Goal: Check status: Check status

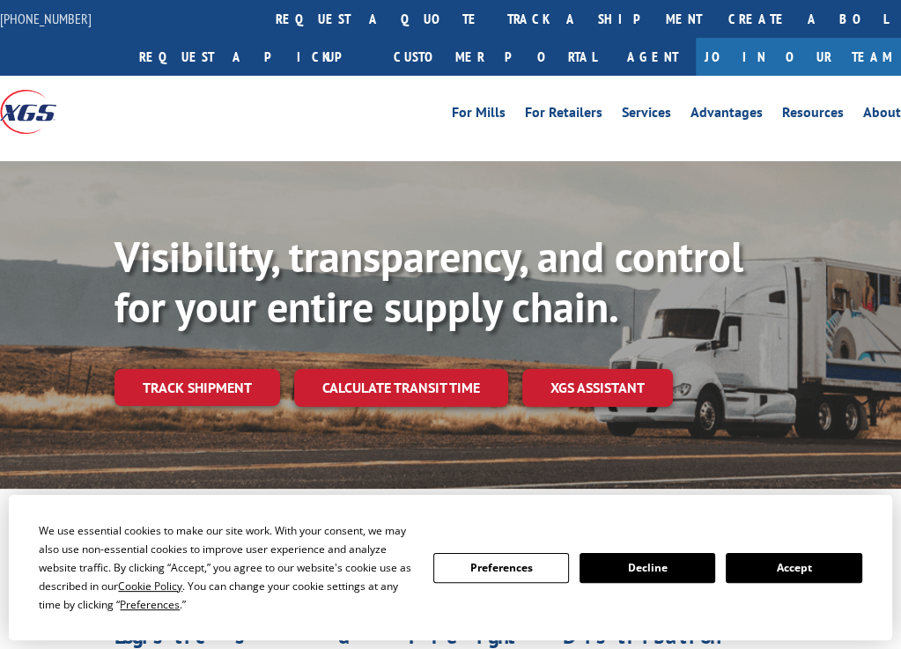
click at [227, 410] on div "Visibility, transparency, and control for your entire supply chain. Track shipm…" at bounding box center [508, 355] width 787 height 246
click at [247, 401] on link "Track shipment" at bounding box center [198, 387] width 166 height 37
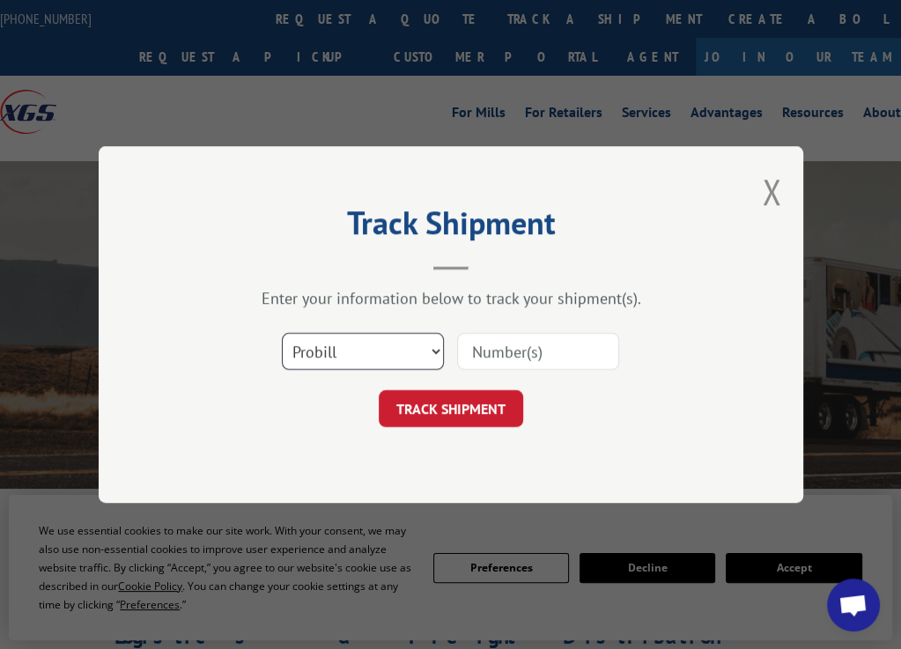
click at [433, 356] on select "Select category... Probill BOL PO" at bounding box center [363, 351] width 162 height 37
select select "bol"
click at [282, 333] on select "Select category... Probill BOL PO" at bounding box center [363, 351] width 162 height 37
click at [518, 345] on input at bounding box center [538, 351] width 162 height 37
paste input "2883189"
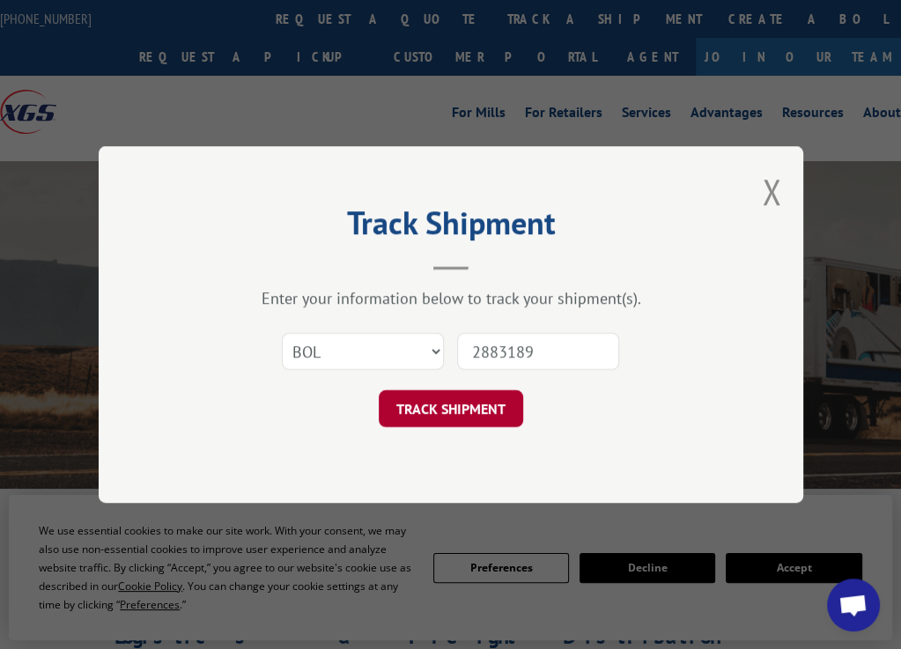
type input "2883189"
click at [482, 393] on button "TRACK SHIPMENT" at bounding box center [451, 408] width 144 height 37
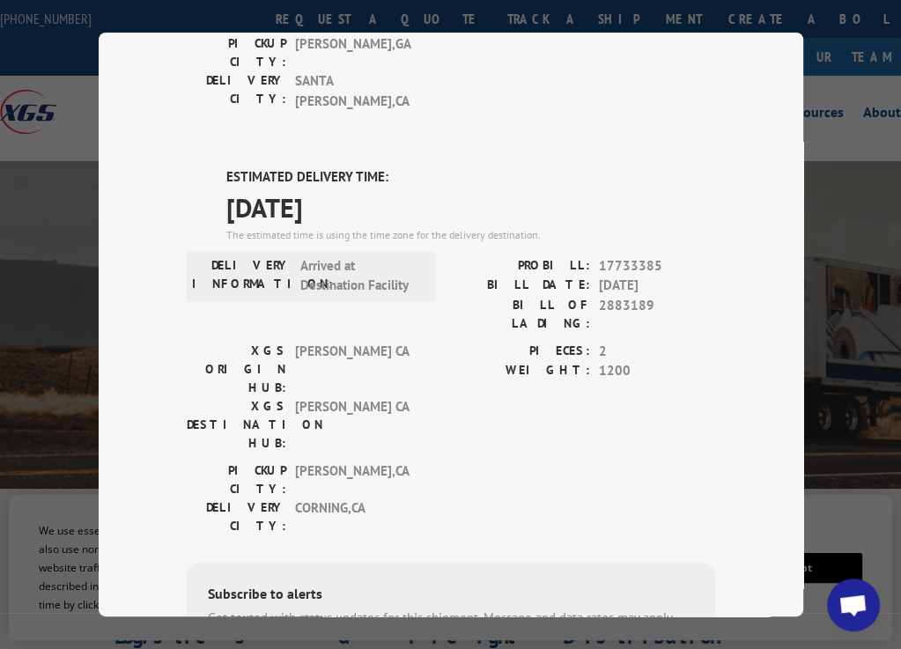
scroll to position [698, 0]
